Goal: Task Accomplishment & Management: Manage account settings

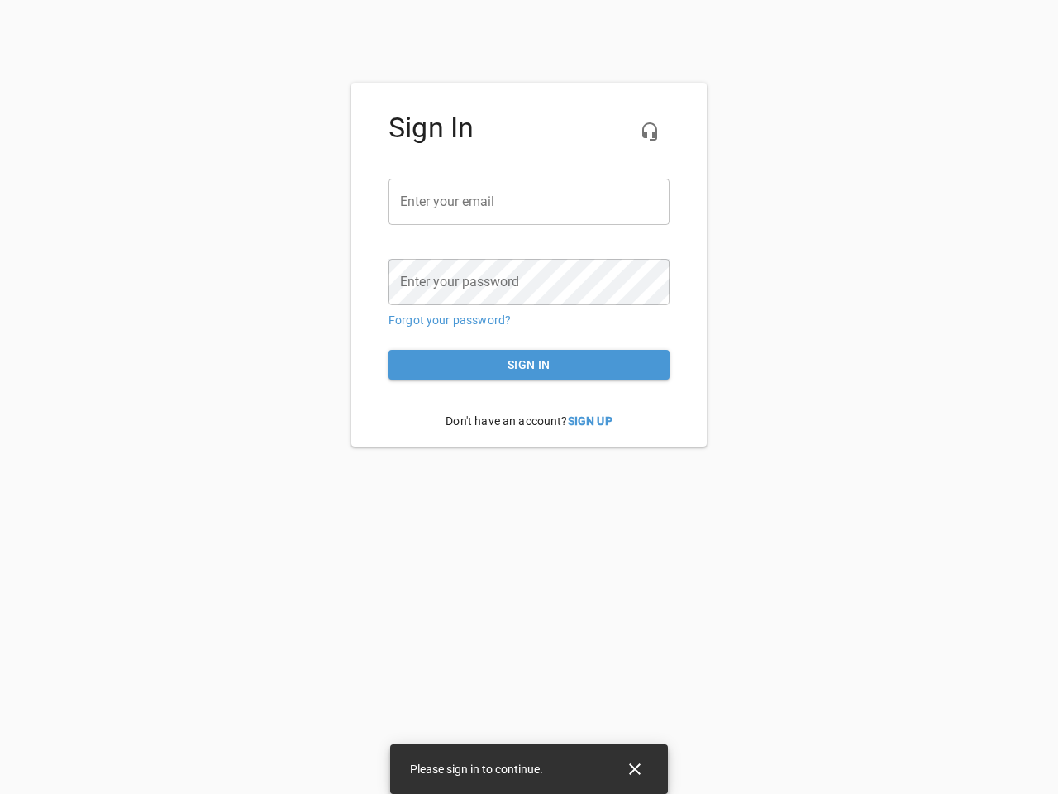
click at [650, 131] on icon "button" at bounding box center [650, 132] width 20 height 20
click at [529, 202] on input "email" at bounding box center [529, 202] width 281 height 46
click at [635, 769] on icon "Close" at bounding box center [635, 769] width 12 height 12
